Goal: Check status: Check status

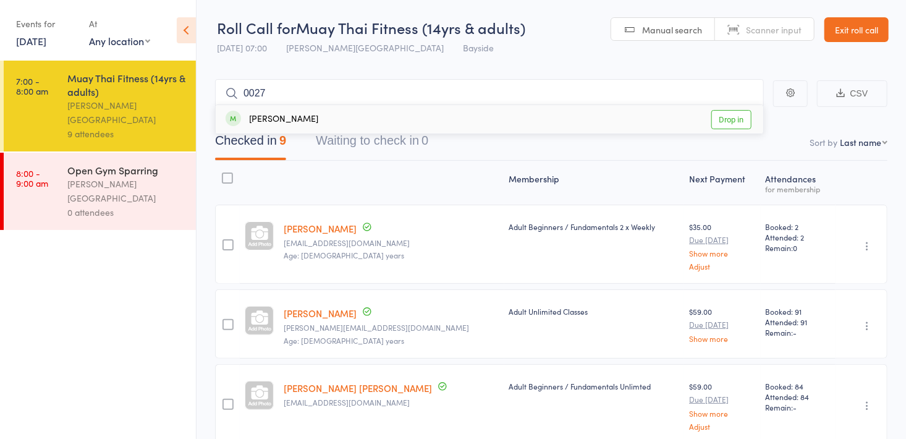
click at [725, 124] on link "Drop in" at bounding box center [731, 119] width 40 height 19
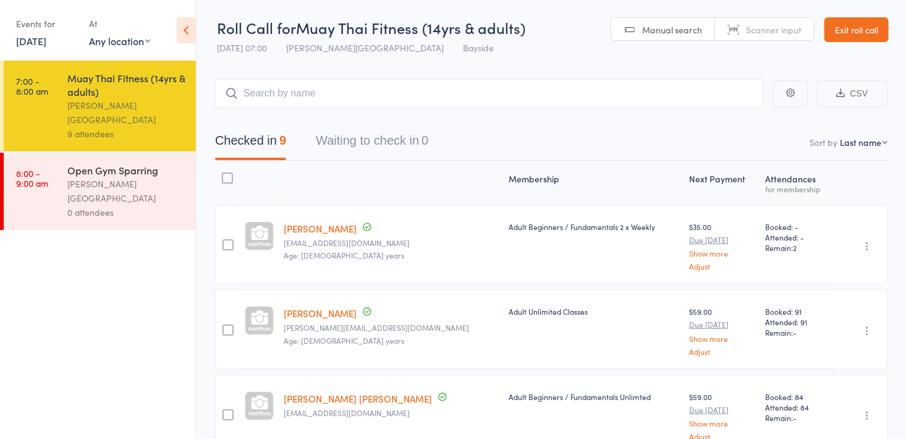
click at [42, 43] on link "[DATE]" at bounding box center [31, 41] width 30 height 14
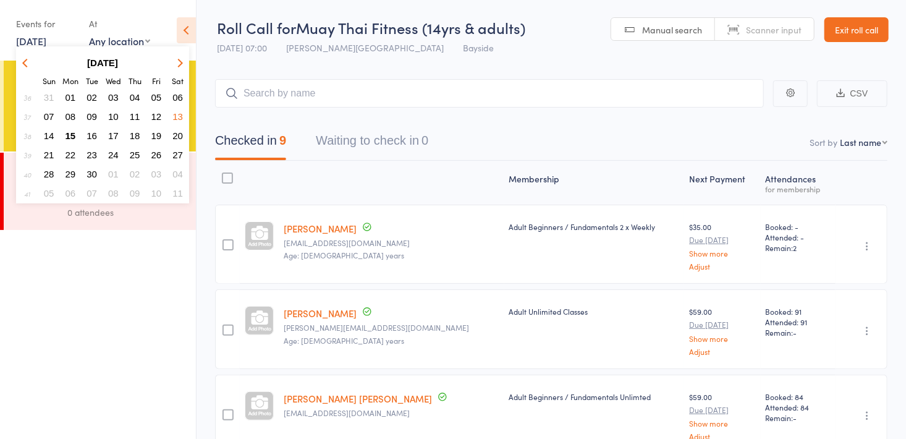
click at [73, 135] on span "15" at bounding box center [71, 135] width 11 height 11
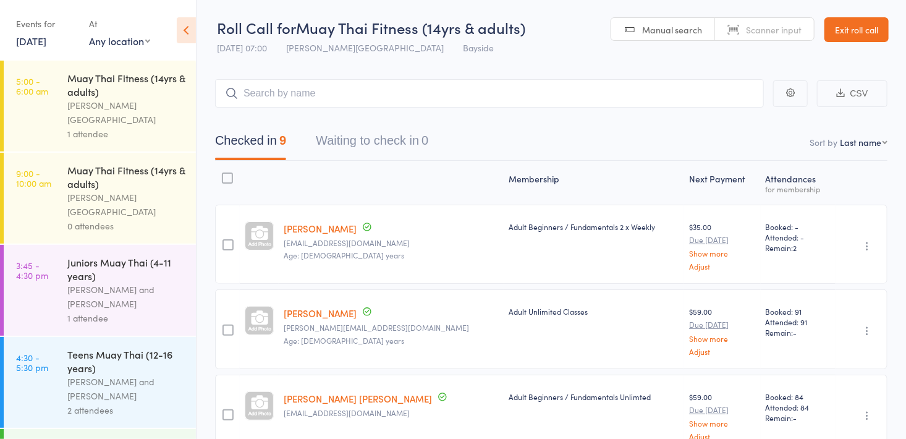
click at [177, 95] on div "Muay Thai Fitness (14yrs & adults) [PERSON_NAME][GEOGRAPHIC_DATA] 1 attendee" at bounding box center [131, 106] width 129 height 91
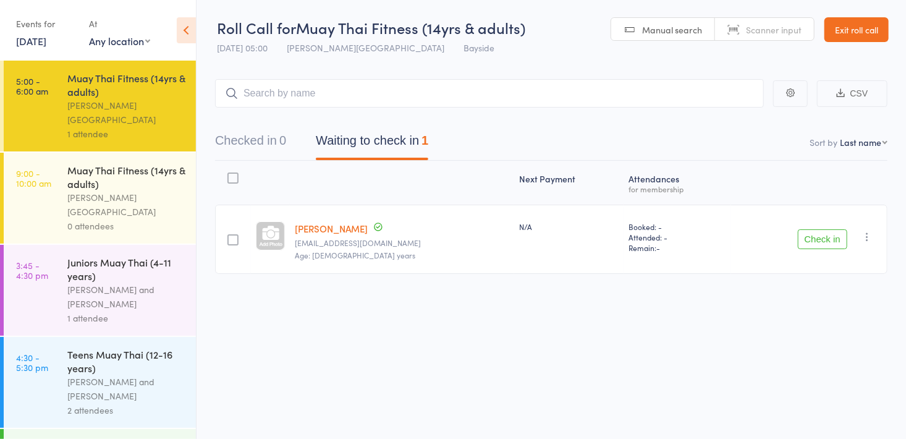
click at [656, 34] on span "Manual search" at bounding box center [672, 29] width 60 height 12
type input "0054"
